Goal: Go to known website: Access a specific website the user already knows

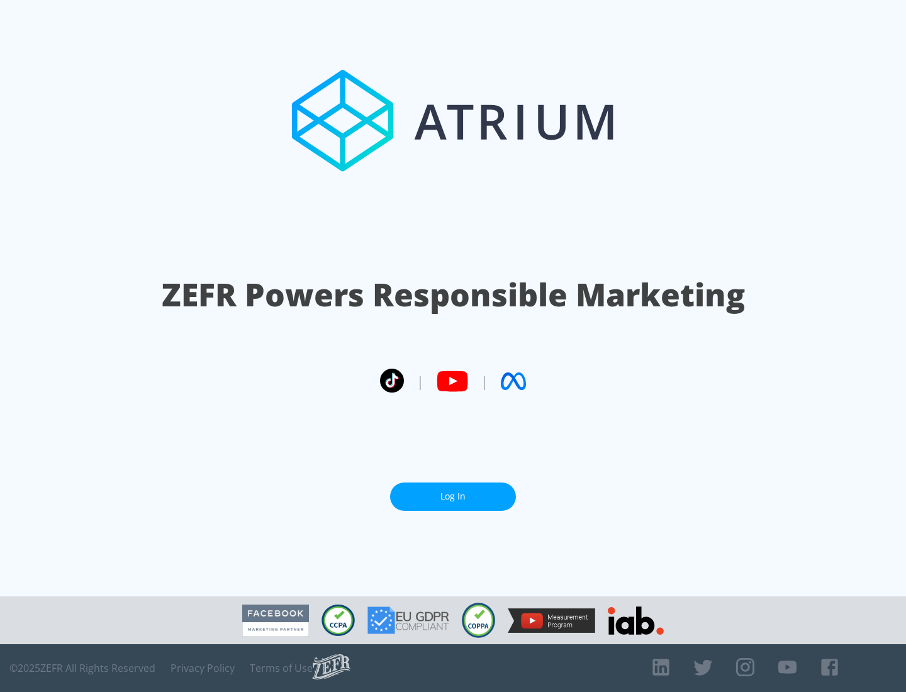
click at [453, 496] on link "Log In" at bounding box center [453, 497] width 126 height 28
